Goal: Task Accomplishment & Management: Use online tool/utility

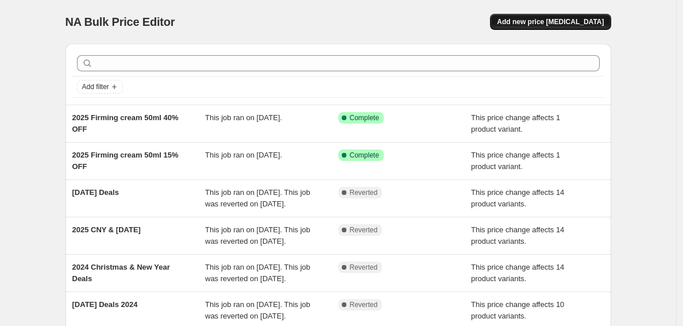
click at [582, 21] on span "Add new price [MEDICAL_DATA]" at bounding box center [550, 21] width 107 height 9
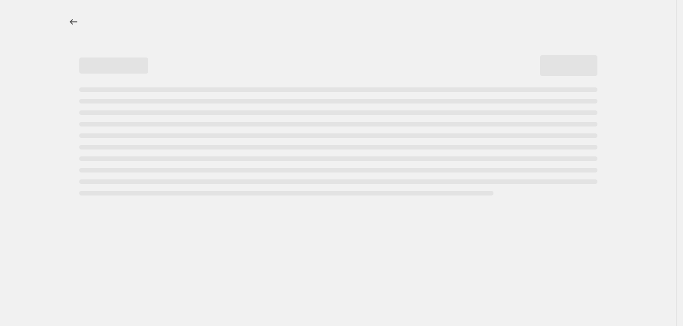
select select "percentage"
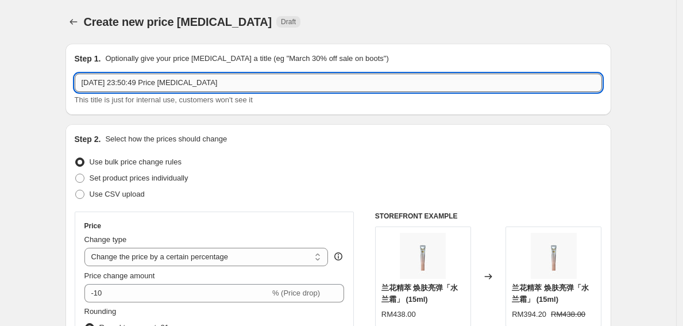
click at [296, 87] on input "22 Aug 2025, 23:50:49 Price change job" at bounding box center [338, 82] width 527 height 18
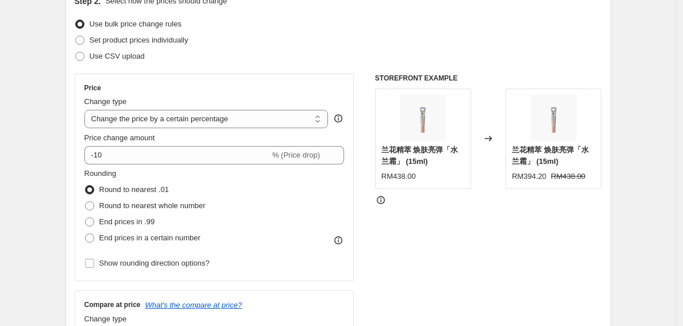
scroll to position [144, 0]
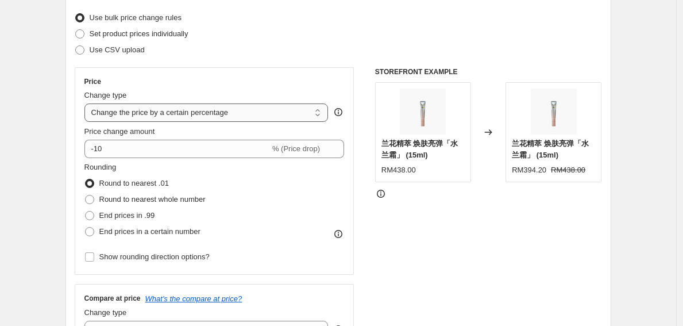
type input "[DATE] Deals 2025"
click at [265, 113] on select "Change the price to a certain amount Change the price by a certain amount Chang…" at bounding box center [206, 112] width 244 height 18
select select "ecap"
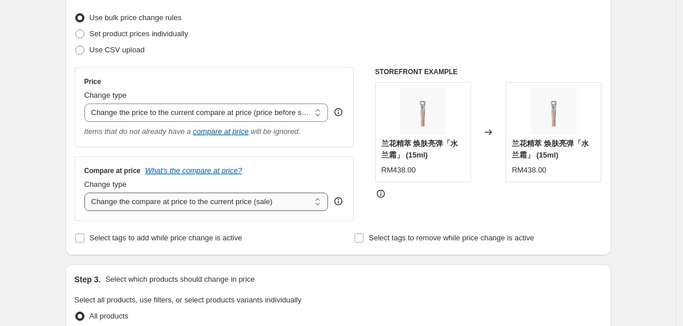
click at [279, 196] on select "Change the compare at price to the current price (sale) Change the compare at p…" at bounding box center [206, 201] width 244 height 18
select select "no_change"
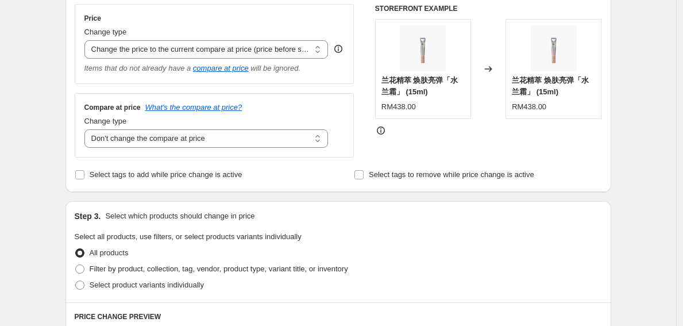
scroll to position [207, 0]
click at [263, 181] on div "Select tags to add while price change is active" at bounding box center [198, 174] width 247 height 16
click at [242, 180] on span "Select tags to add while price change is active" at bounding box center [166, 174] width 153 height 11
click at [84, 179] on input "Select tags to add while price change is active" at bounding box center [79, 174] width 9 height 9
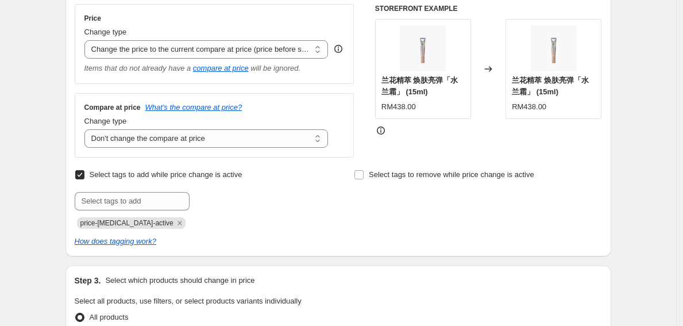
click at [242, 180] on span "Select tags to add while price change is active" at bounding box center [166, 174] width 153 height 11
click at [84, 179] on input "Select tags to add while price change is active" at bounding box center [79, 174] width 9 height 9
checkbox input "false"
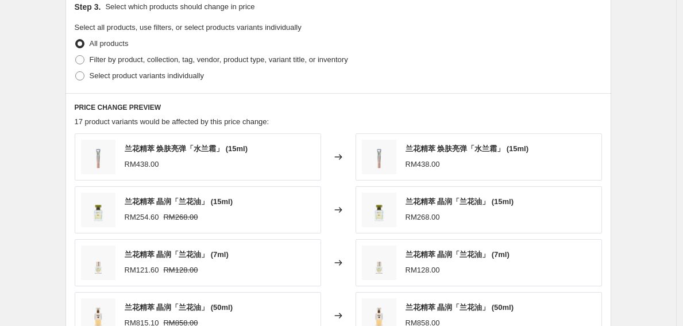
scroll to position [392, 0]
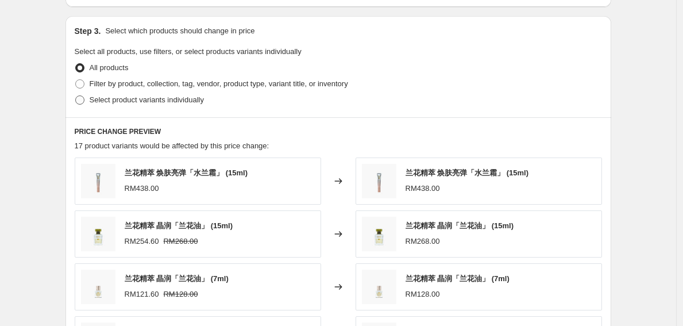
click at [160, 103] on span "Select product variants individually" at bounding box center [147, 99] width 114 height 9
click at [76, 96] on input "Select product variants individually" at bounding box center [75, 95] width 1 height 1
radio input "true"
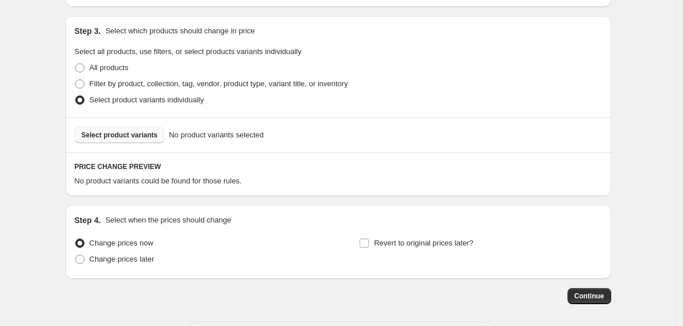
click at [153, 135] on span "Select product variants" at bounding box center [120, 134] width 76 height 9
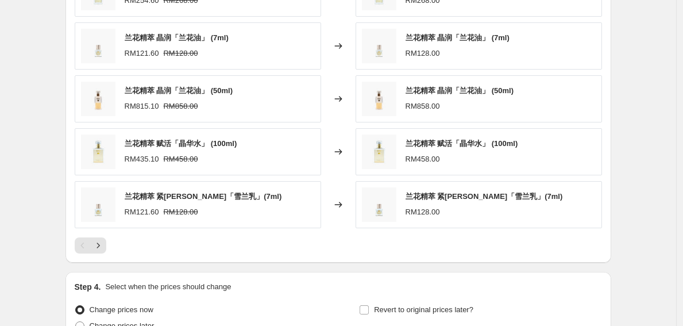
scroll to position [614, 0]
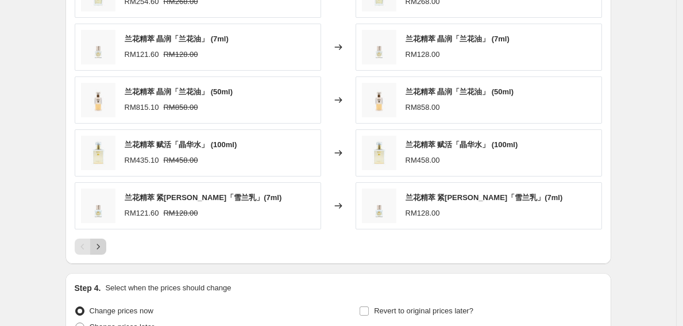
click at [104, 247] on icon "Next" at bounding box center [97, 246] width 11 height 11
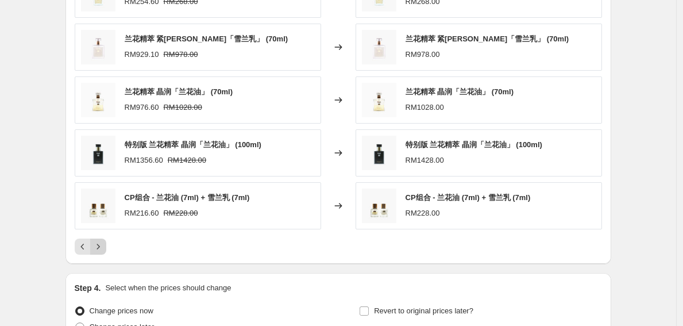
click at [104, 247] on icon "Next" at bounding box center [97, 246] width 11 height 11
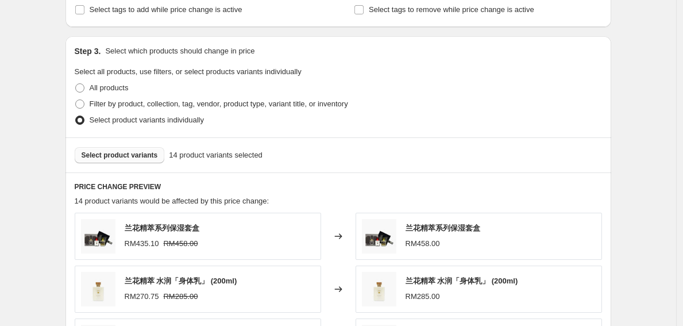
scroll to position [372, 0]
click at [134, 160] on button "Select product variants" at bounding box center [120, 155] width 90 height 16
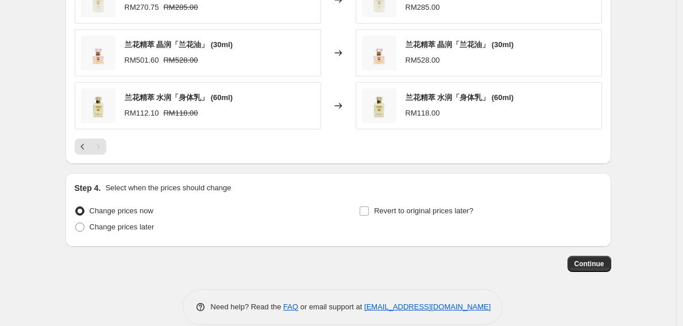
scroll to position [663, 0]
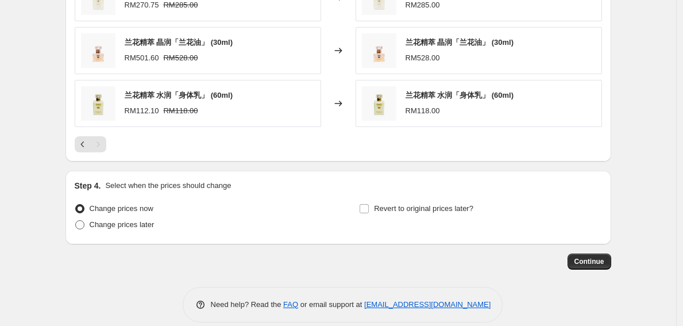
click at [131, 220] on span "Change prices later" at bounding box center [122, 224] width 65 height 9
click at [76, 220] on input "Change prices later" at bounding box center [75, 220] width 1 height 1
radio input "true"
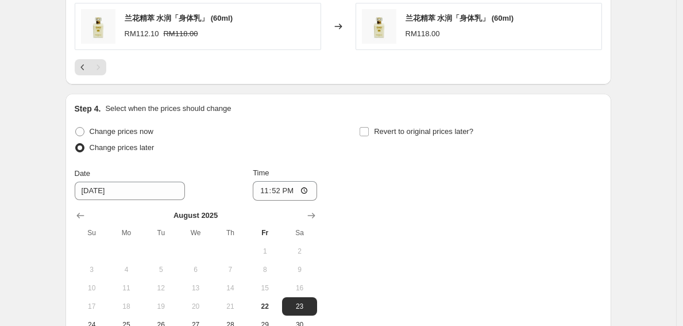
scroll to position [853, 0]
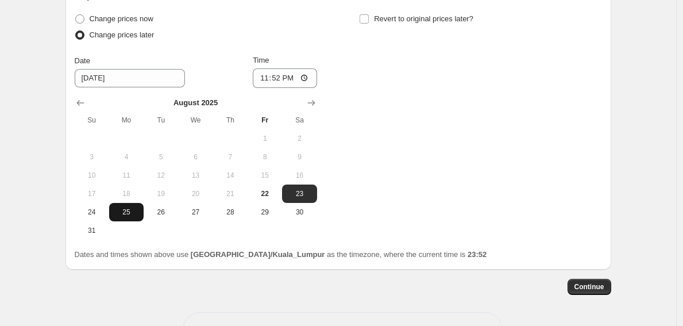
click at [133, 216] on button "25" at bounding box center [126, 212] width 34 height 18
type input "8/25/2025"
click at [277, 78] on input "23:52" at bounding box center [285, 78] width 64 height 20
click at [292, 77] on input "23:52" at bounding box center [285, 78] width 64 height 20
click at [266, 78] on input "11:52" at bounding box center [285, 78] width 64 height 20
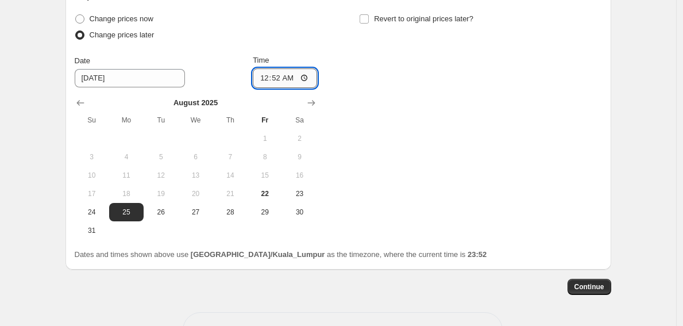
type input "00:00"
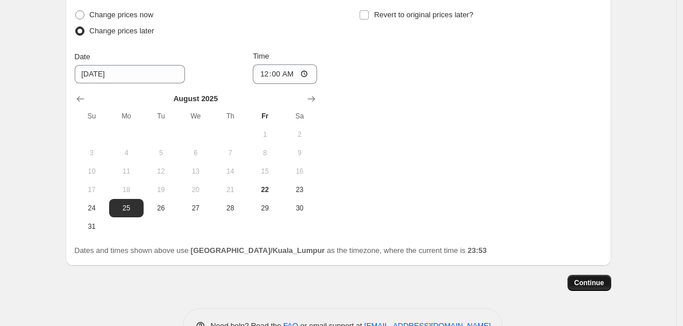
click at [579, 280] on span "Continue" at bounding box center [589, 282] width 30 height 9
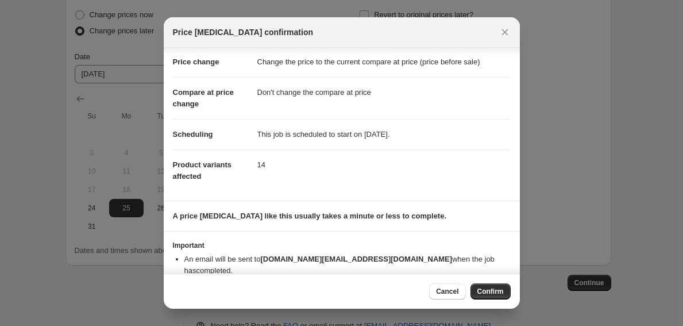
scroll to position [0, 0]
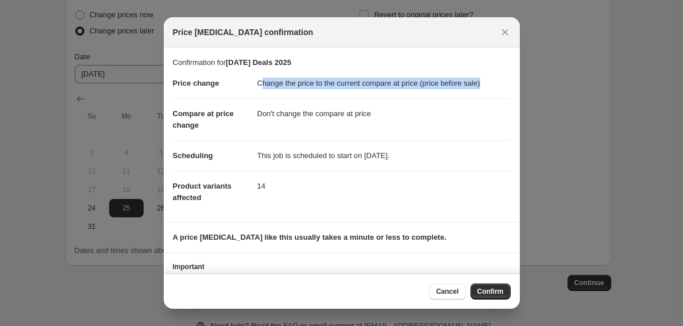
drag, startPoint x: 262, startPoint y: 83, endPoint x: 482, endPoint y: 91, distance: 220.6
click at [482, 91] on dd "Change the price to the current compare at price (price before sale)" at bounding box center [383, 83] width 253 height 30
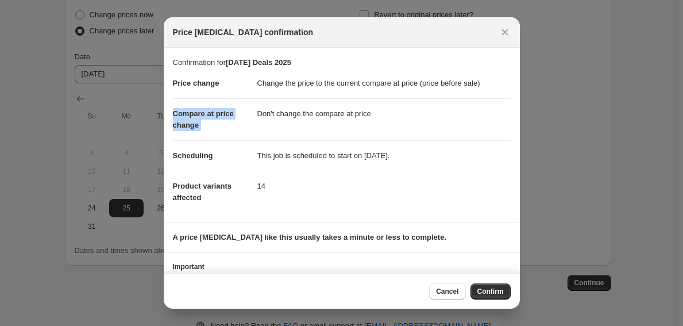
drag, startPoint x: 460, startPoint y: 104, endPoint x: 245, endPoint y: 103, distance: 215.3
click at [245, 103] on dl "Price change Change the price to the current compare at price (price before sal…" at bounding box center [342, 140] width 338 height 144
drag, startPoint x: 288, startPoint y: 116, endPoint x: 281, endPoint y: 117, distance: 7.0
click at [288, 116] on dd "Don't change the compare at price" at bounding box center [383, 113] width 253 height 30
drag, startPoint x: 255, startPoint y: 112, endPoint x: 428, endPoint y: 114, distance: 172.8
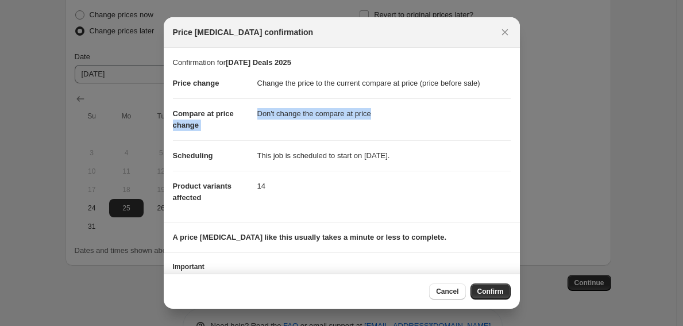
click at [428, 114] on dl "Price change Change the price to the current compare at price (price before sal…" at bounding box center [342, 140] width 338 height 144
click at [428, 114] on dd "Don't change the compare at price" at bounding box center [383, 113] width 253 height 30
click at [491, 288] on span "Confirm" at bounding box center [490, 290] width 26 height 9
